Goal: Transaction & Acquisition: Obtain resource

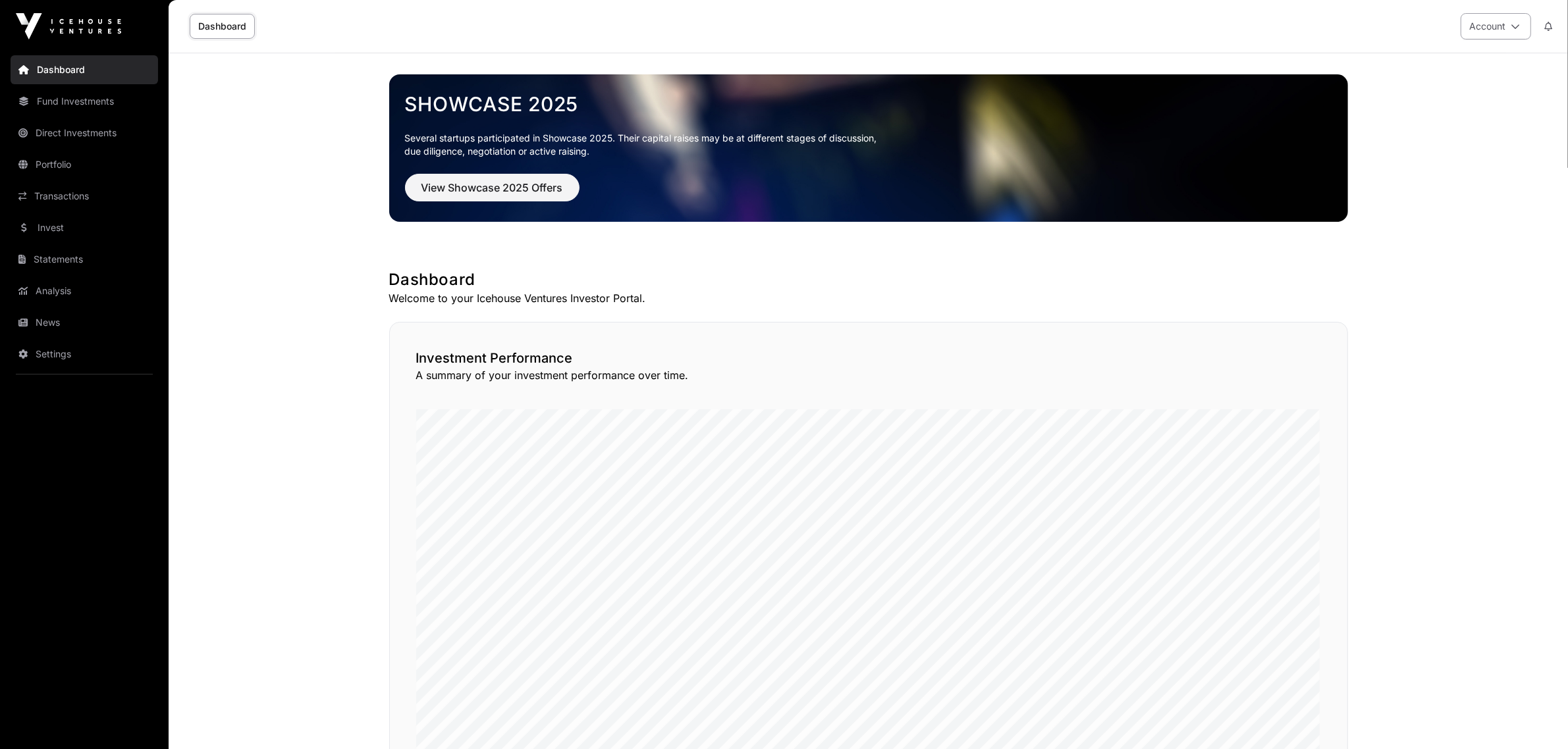
click at [1494, 28] on button "Account" at bounding box center [1496, 27] width 71 height 27
click at [1494, 25] on button "Account" at bounding box center [1496, 27] width 71 height 27
click at [115, 101] on link "Fund Investments" at bounding box center [84, 101] width 147 height 29
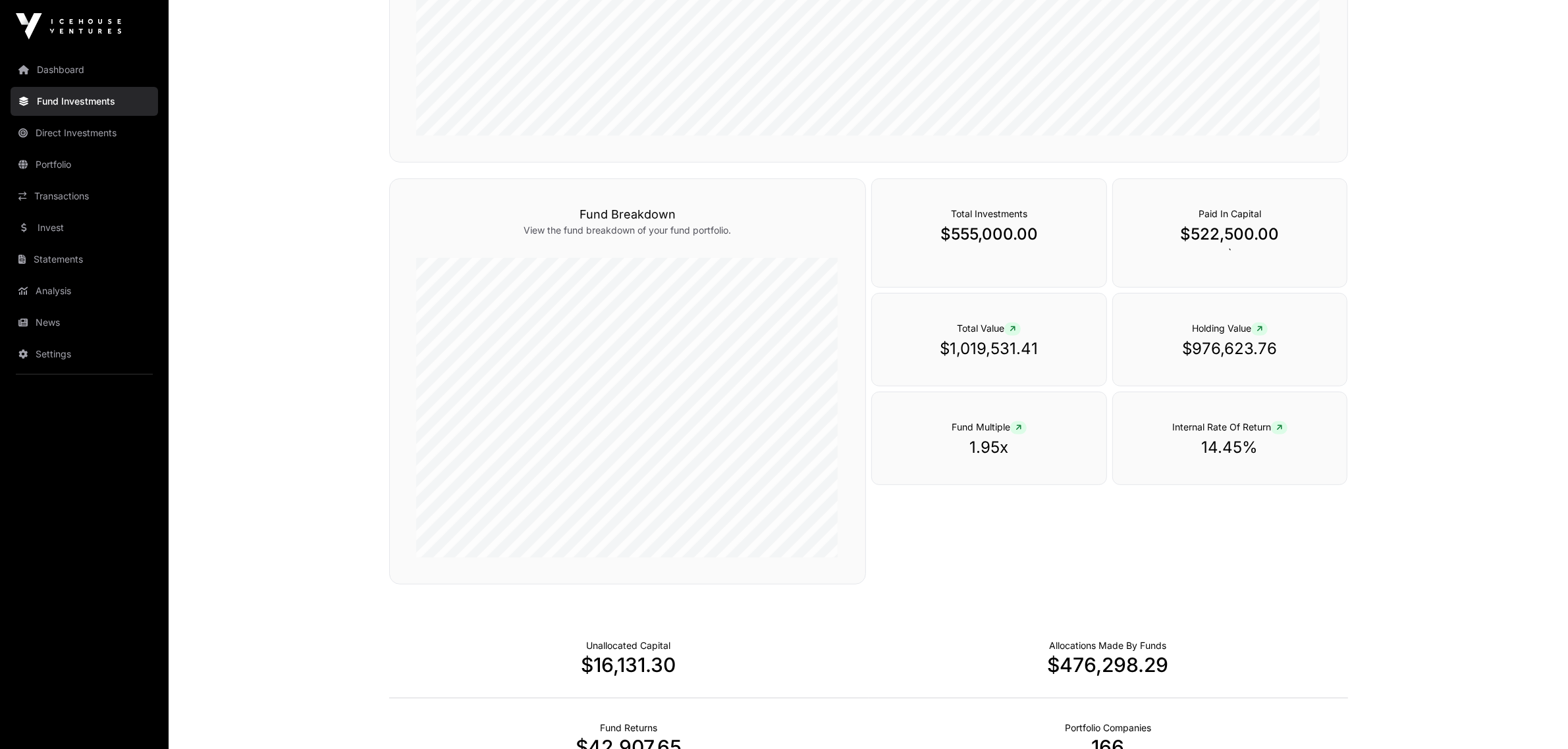
scroll to position [488, 0]
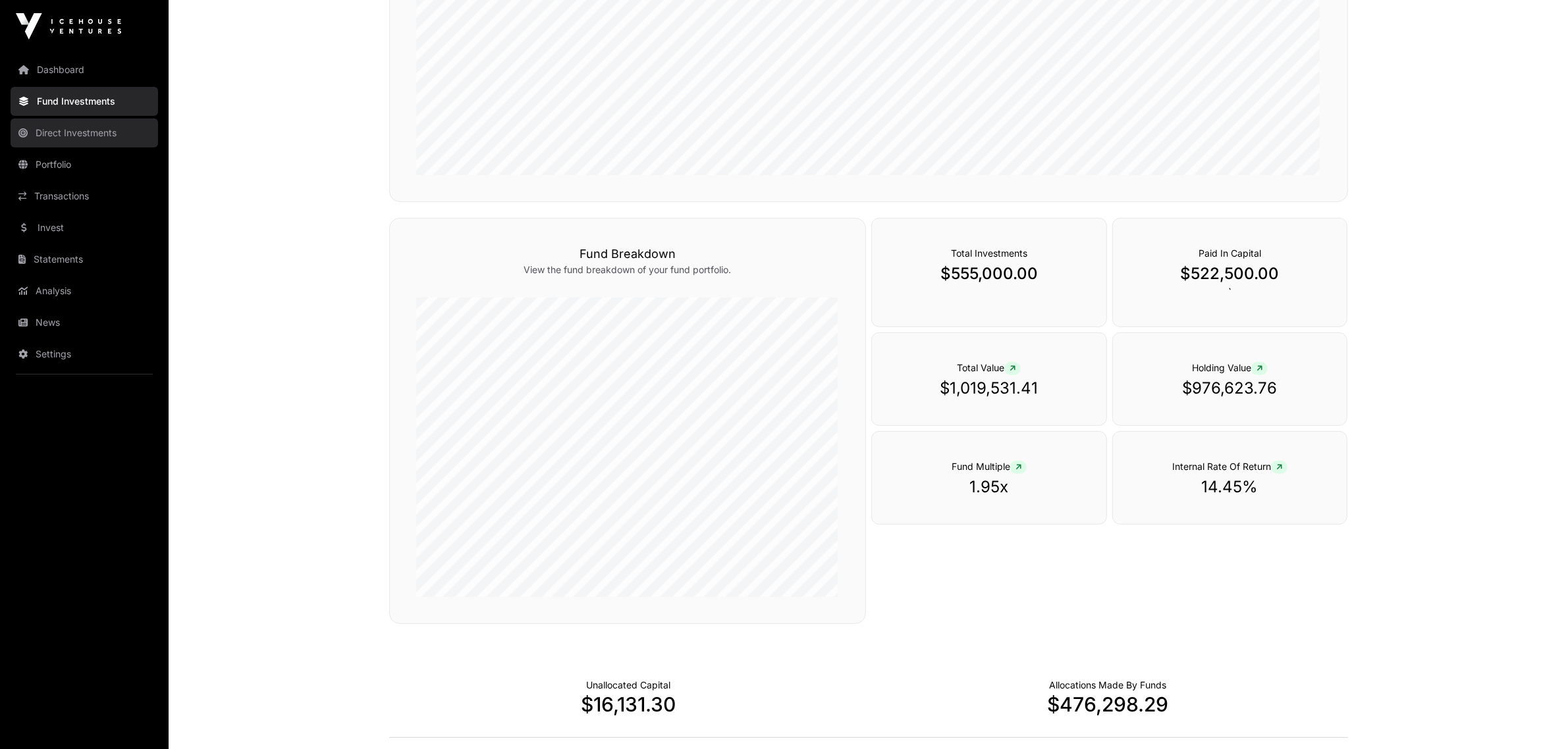
click at [69, 127] on link "Direct Investments" at bounding box center [84, 133] width 147 height 29
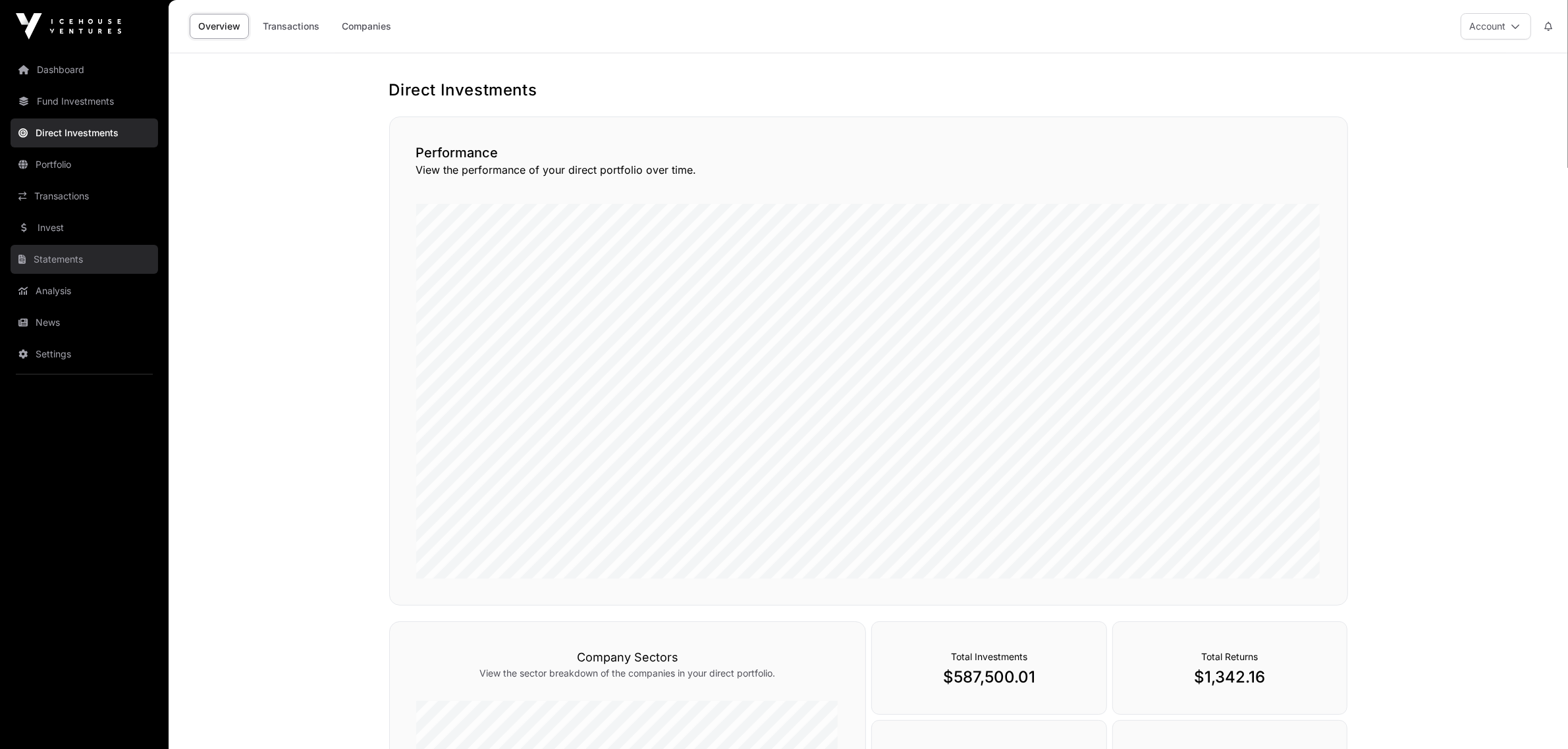
click at [64, 247] on link "Statements" at bounding box center [84, 259] width 147 height 29
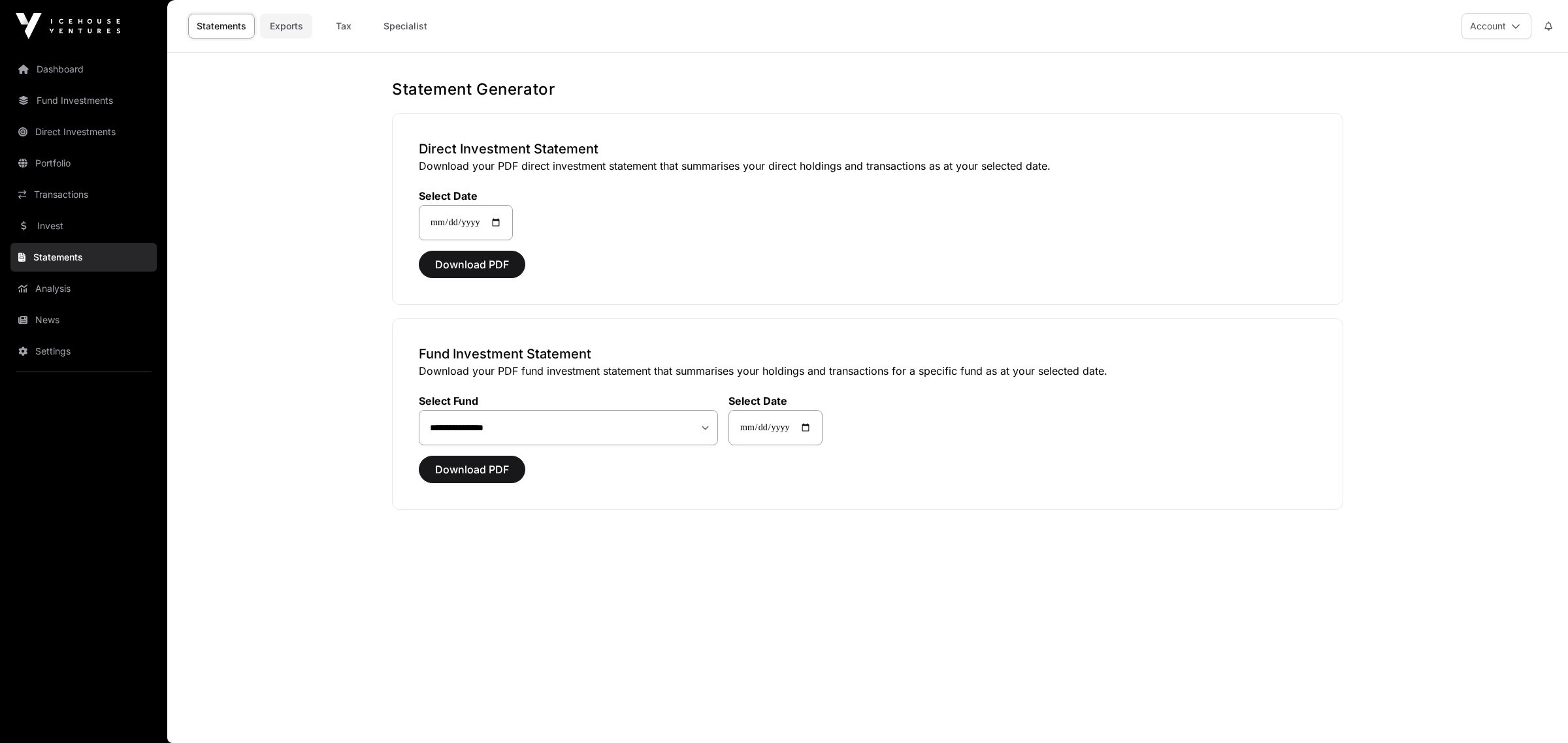
click at [279, 21] on link "Exports" at bounding box center [286, 26] width 52 height 25
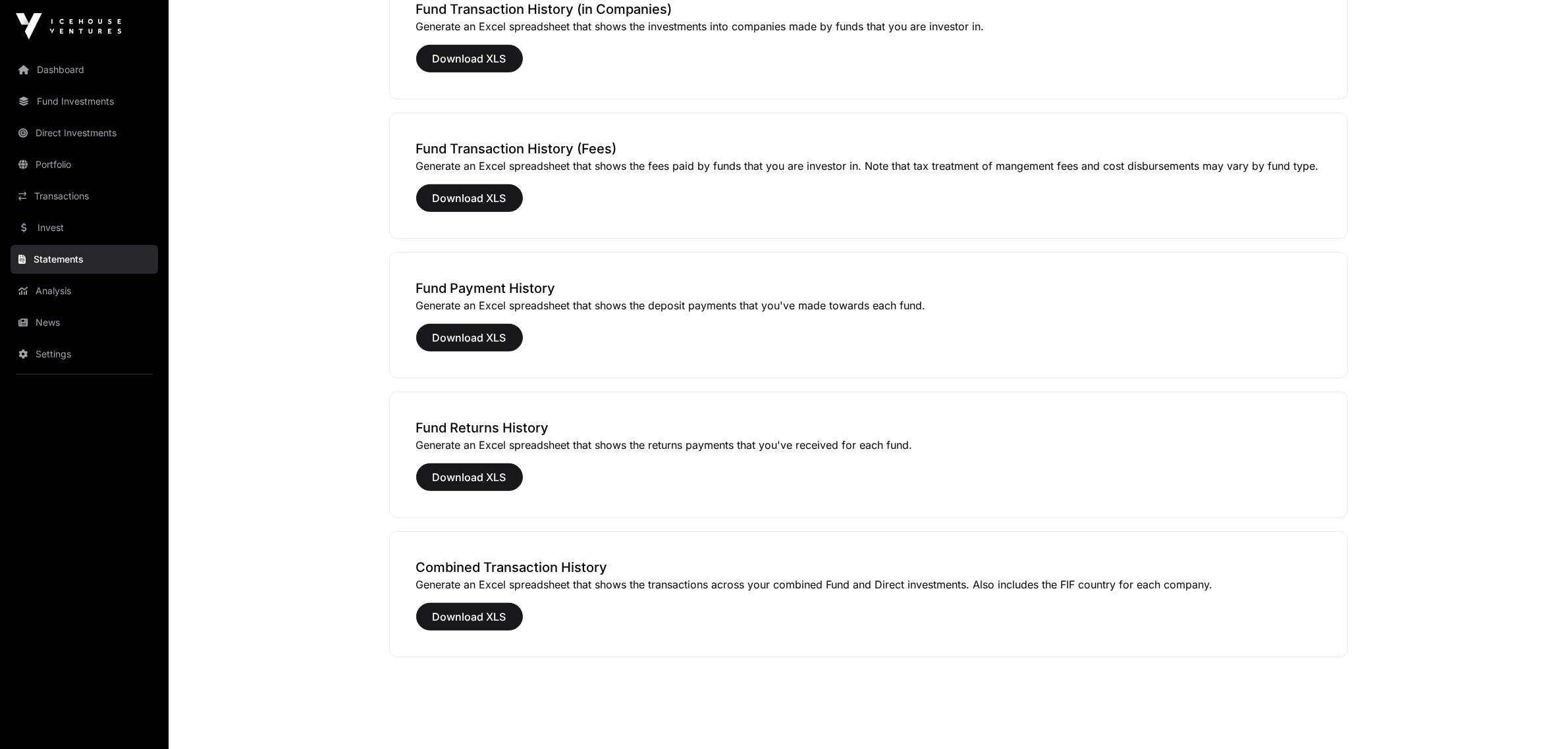
scroll to position [723, 0]
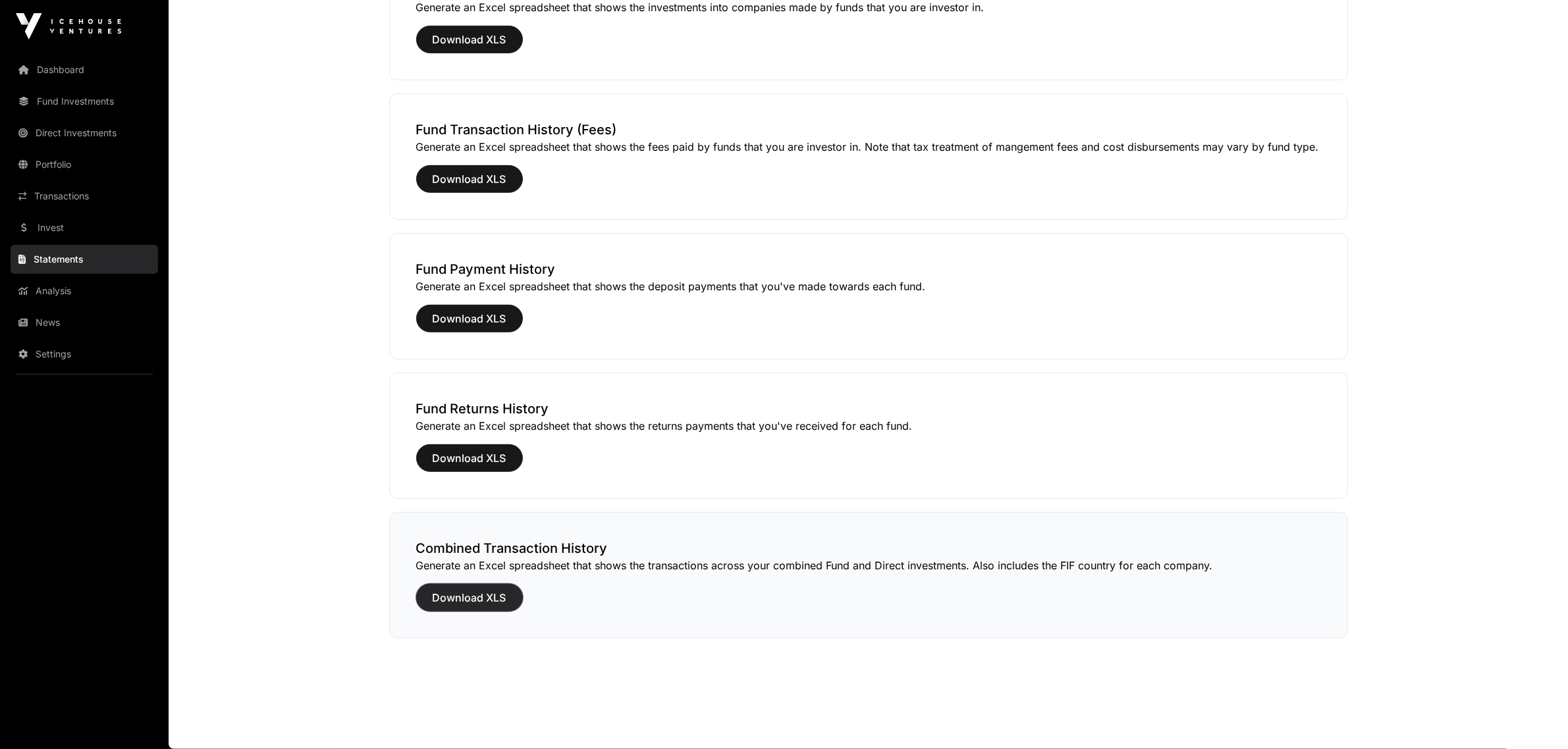
click at [476, 593] on span "Download XLS" at bounding box center [470, 597] width 74 height 15
click at [55, 285] on link "Analysis" at bounding box center [84, 290] width 147 height 29
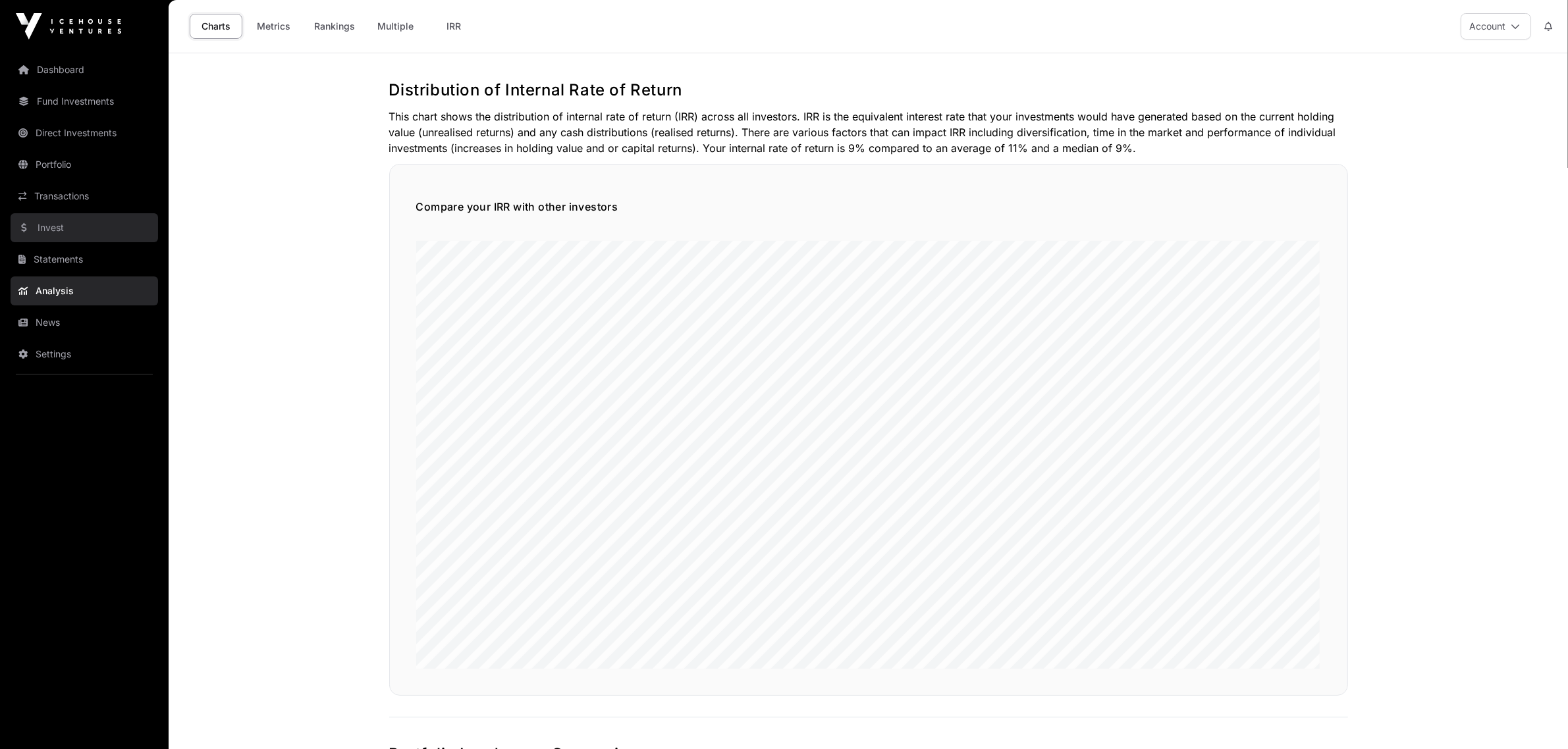
click at [51, 228] on link "Invest" at bounding box center [84, 227] width 147 height 29
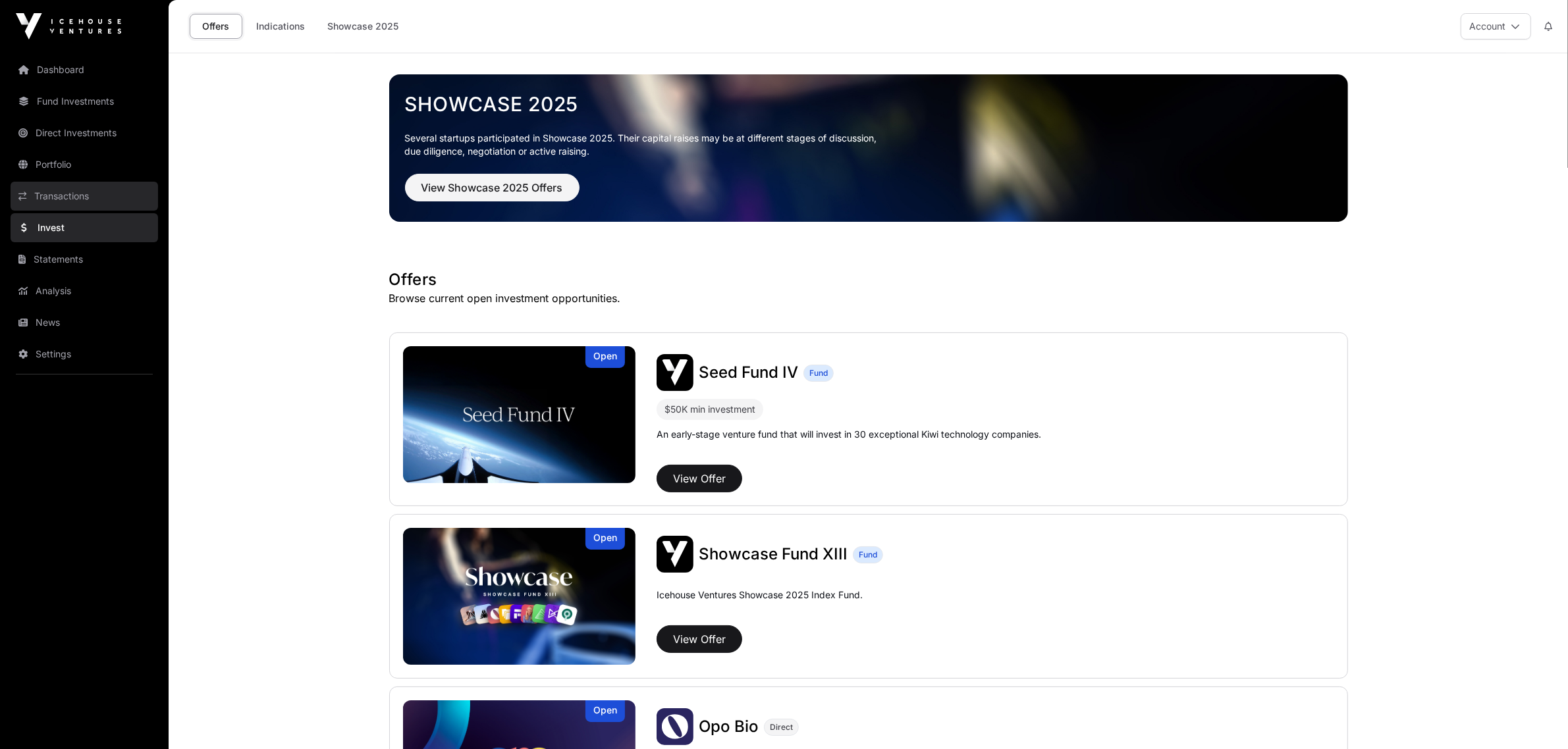
click at [50, 191] on link "Transactions" at bounding box center [84, 196] width 147 height 29
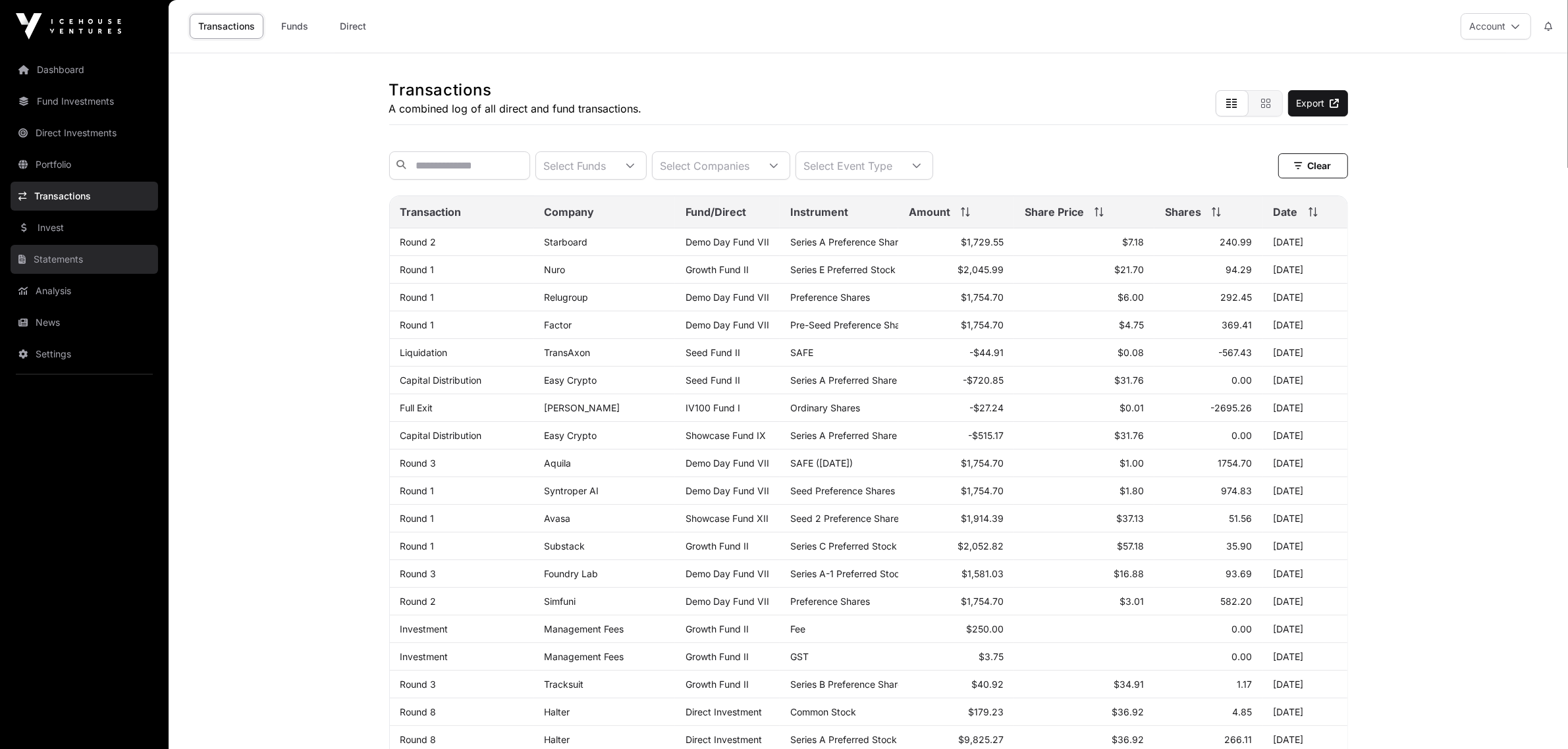
click at [52, 259] on link "Statements" at bounding box center [84, 259] width 147 height 29
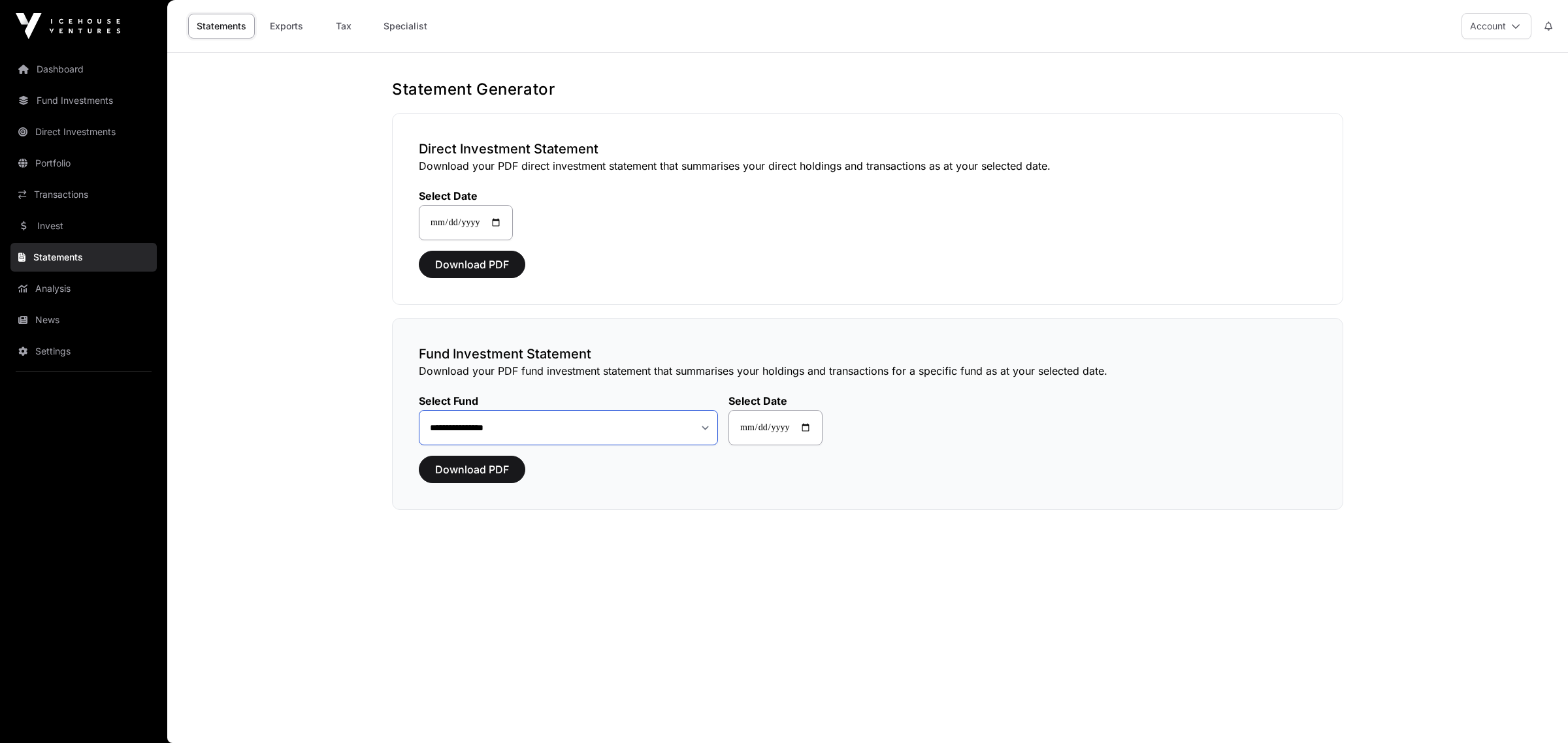
click at [706, 425] on select "**********" at bounding box center [568, 428] width 299 height 35
select select "**"
click at [419, 411] on select "**********" at bounding box center [568, 428] width 299 height 35
click at [468, 462] on span "Download PDF" at bounding box center [472, 469] width 74 height 15
